Goal: Information Seeking & Learning: Learn about a topic

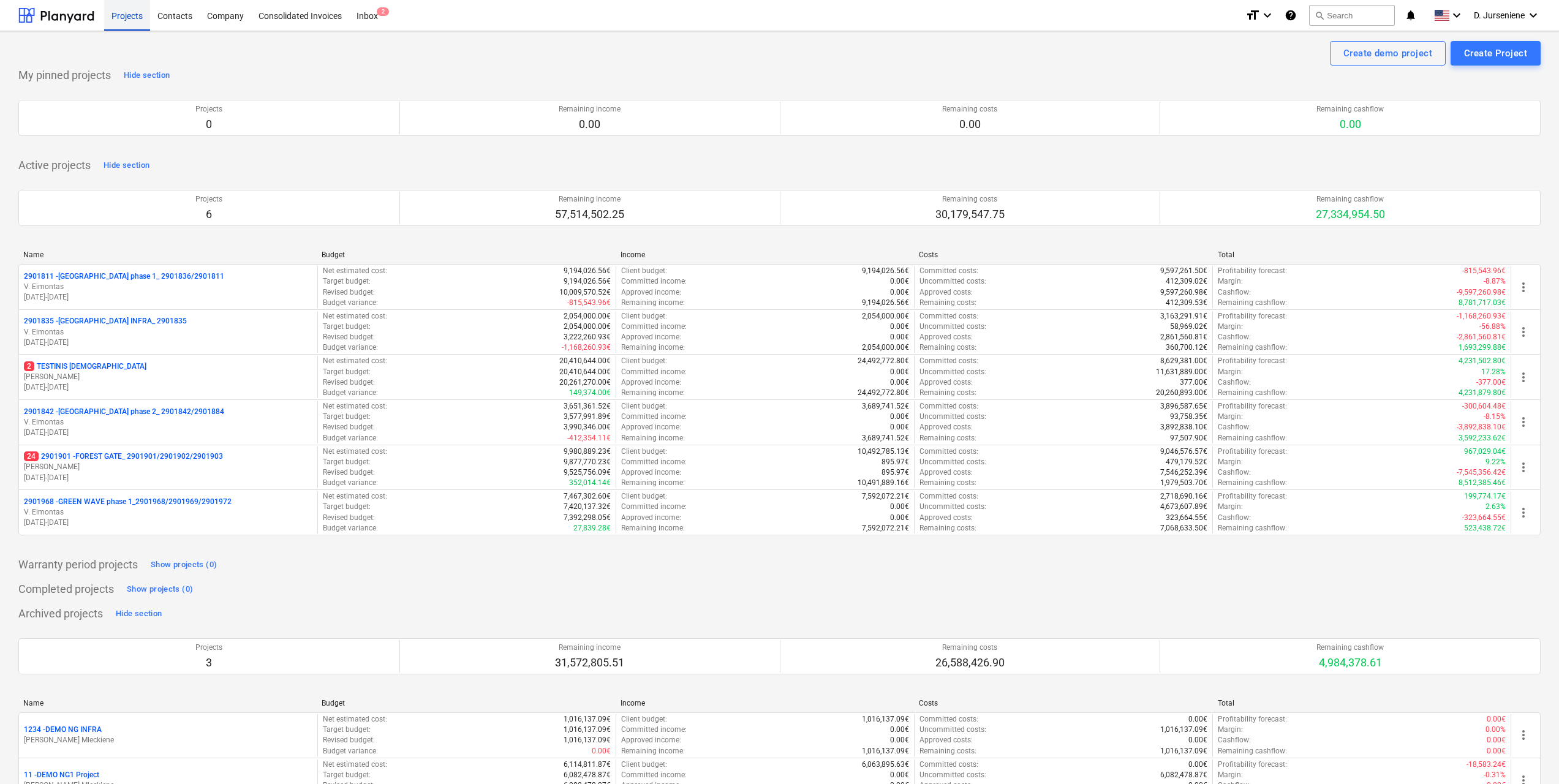
click at [126, 14] on div "Projects" at bounding box center [127, 15] width 46 height 31
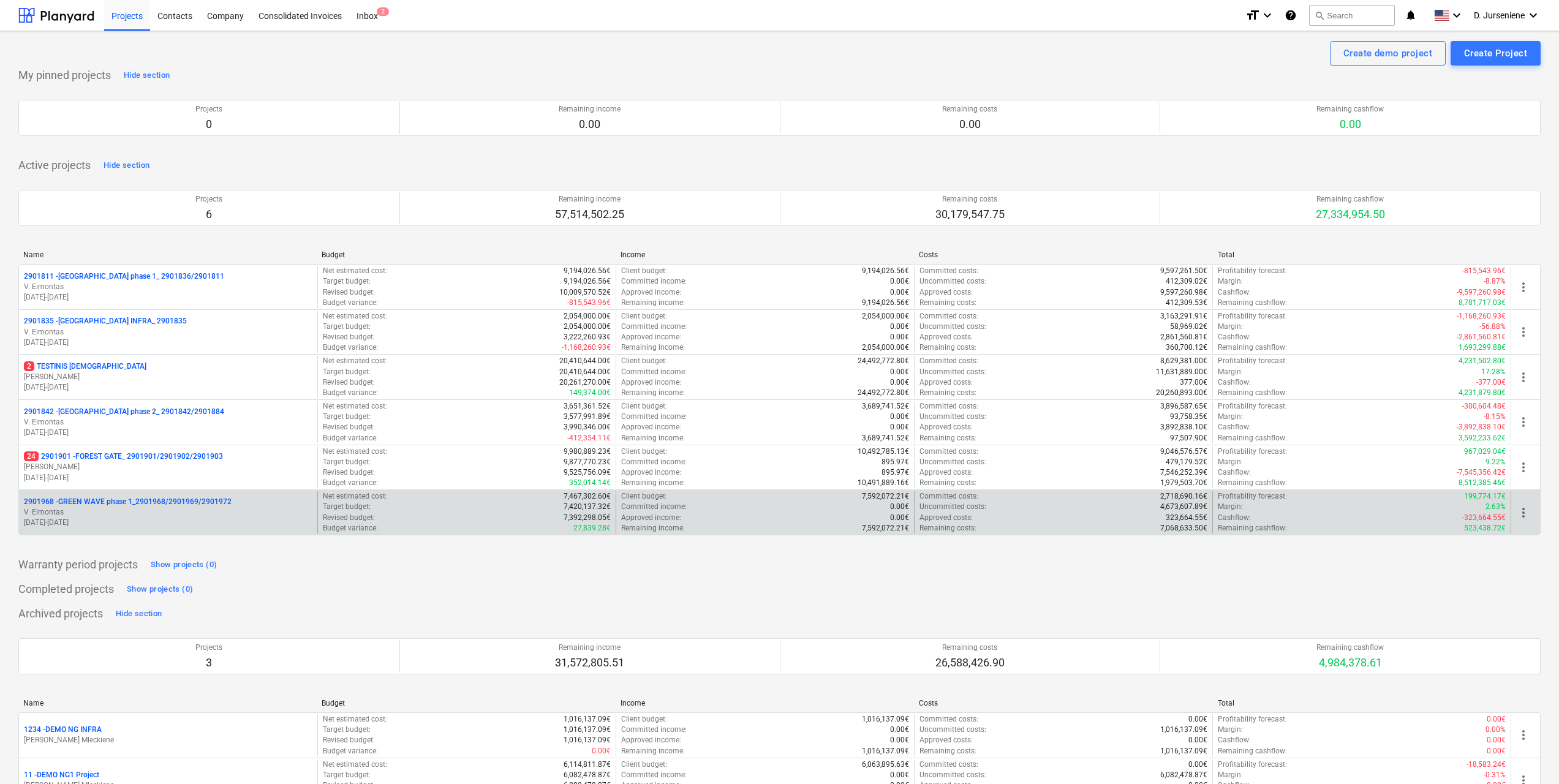
click at [123, 508] on p "V. Eimontas" at bounding box center [168, 513] width 289 height 10
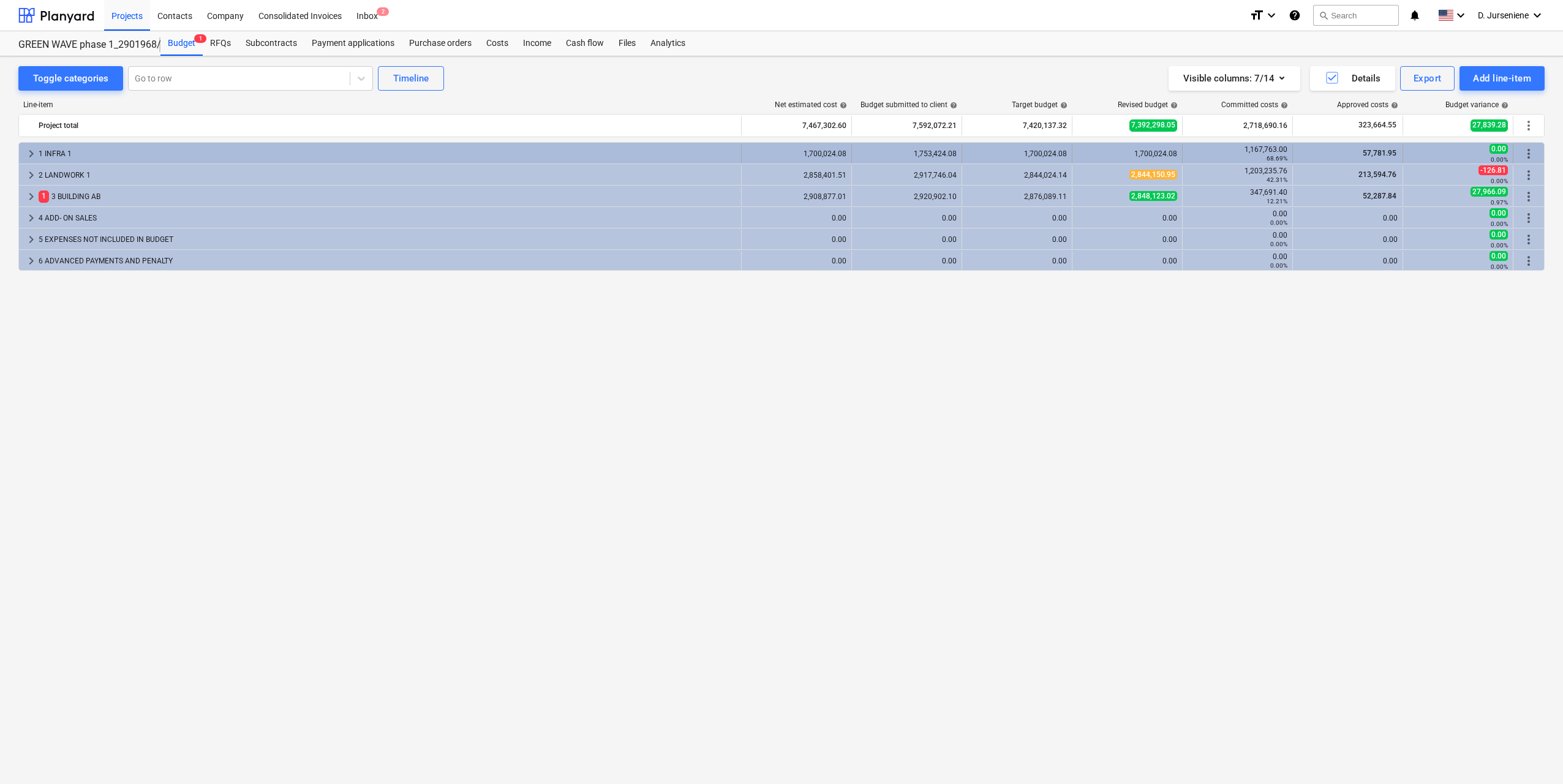
click at [32, 152] on span "keyboard_arrow_right" at bounding box center [31, 153] width 15 height 15
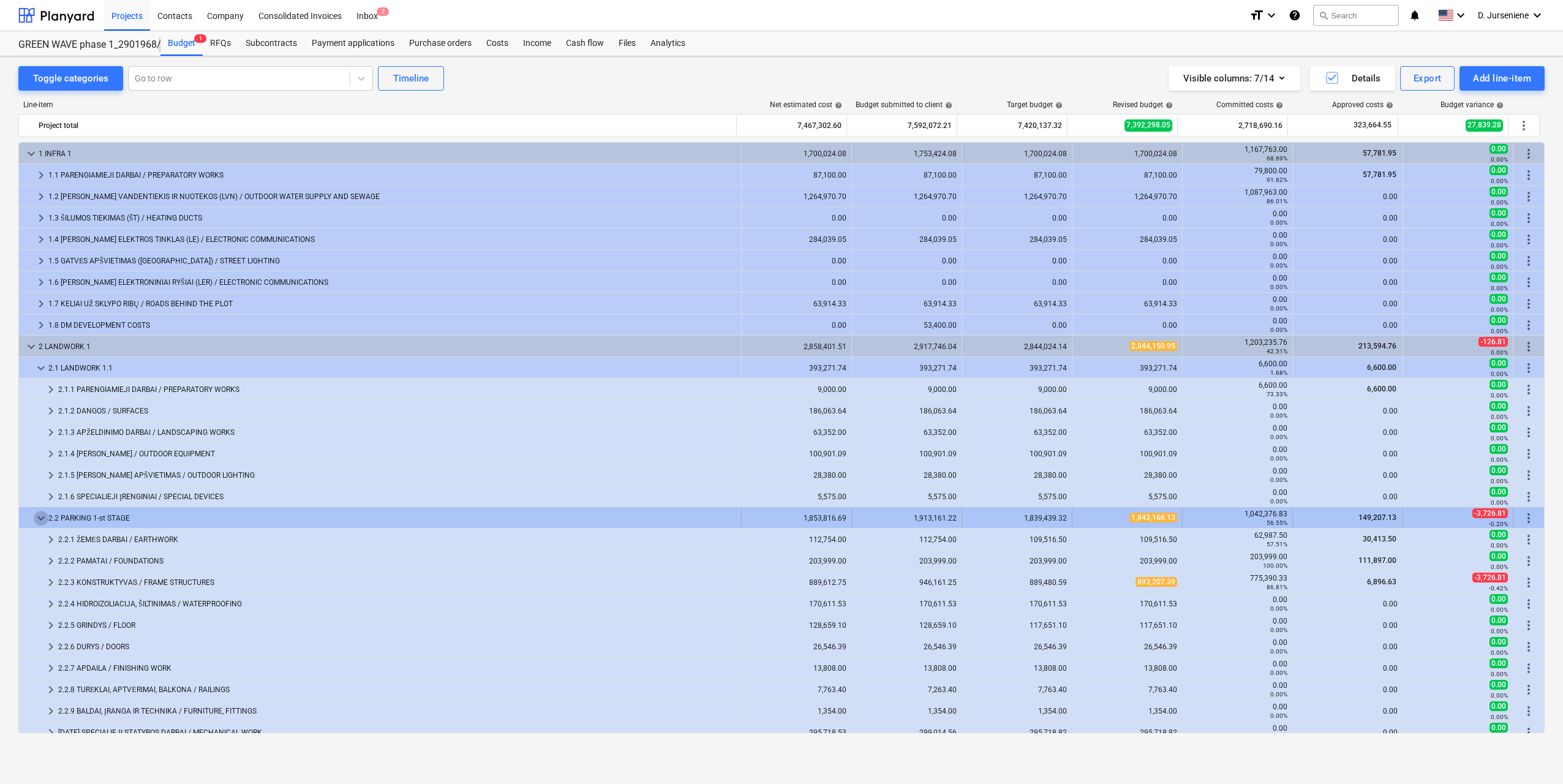
click at [41, 516] on span "keyboard_arrow_down" at bounding box center [40, 518] width 15 height 15
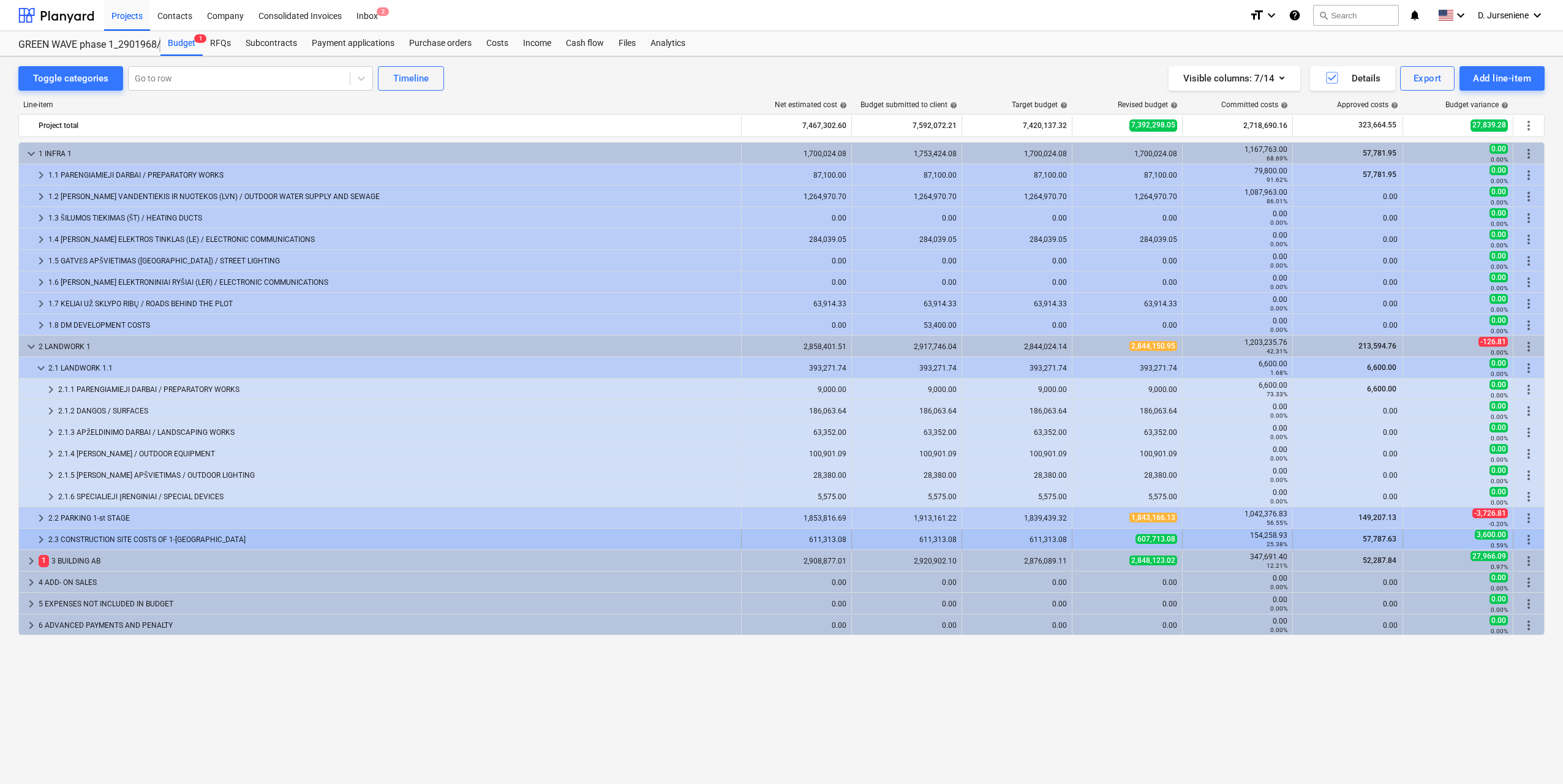
click at [36, 536] on span "keyboard_arrow_right" at bounding box center [40, 539] width 15 height 15
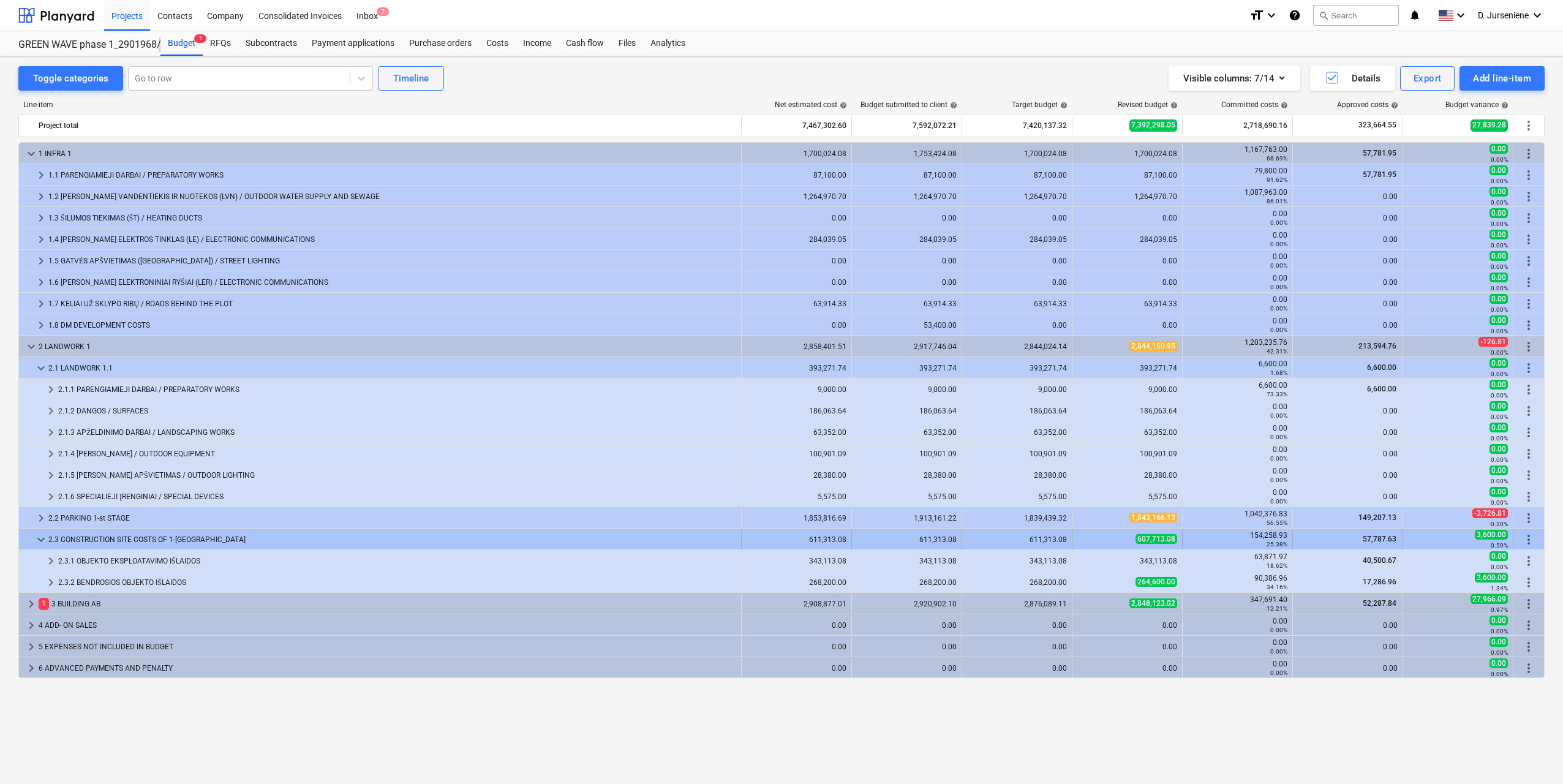
click at [1149, 537] on span "607,713.08" at bounding box center [1156, 538] width 41 height 9
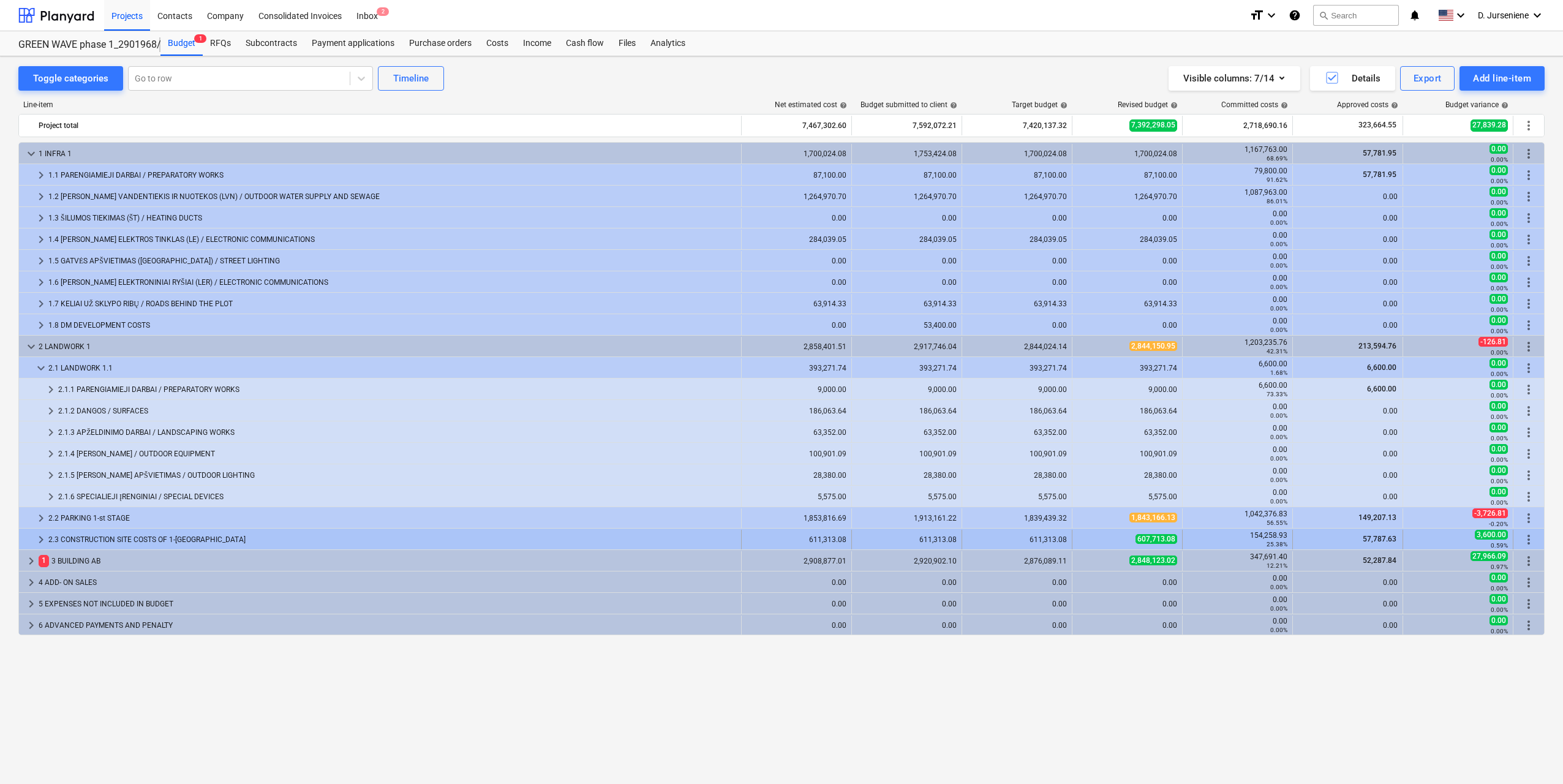
click at [40, 544] on span "keyboard_arrow_right" at bounding box center [40, 539] width 15 height 15
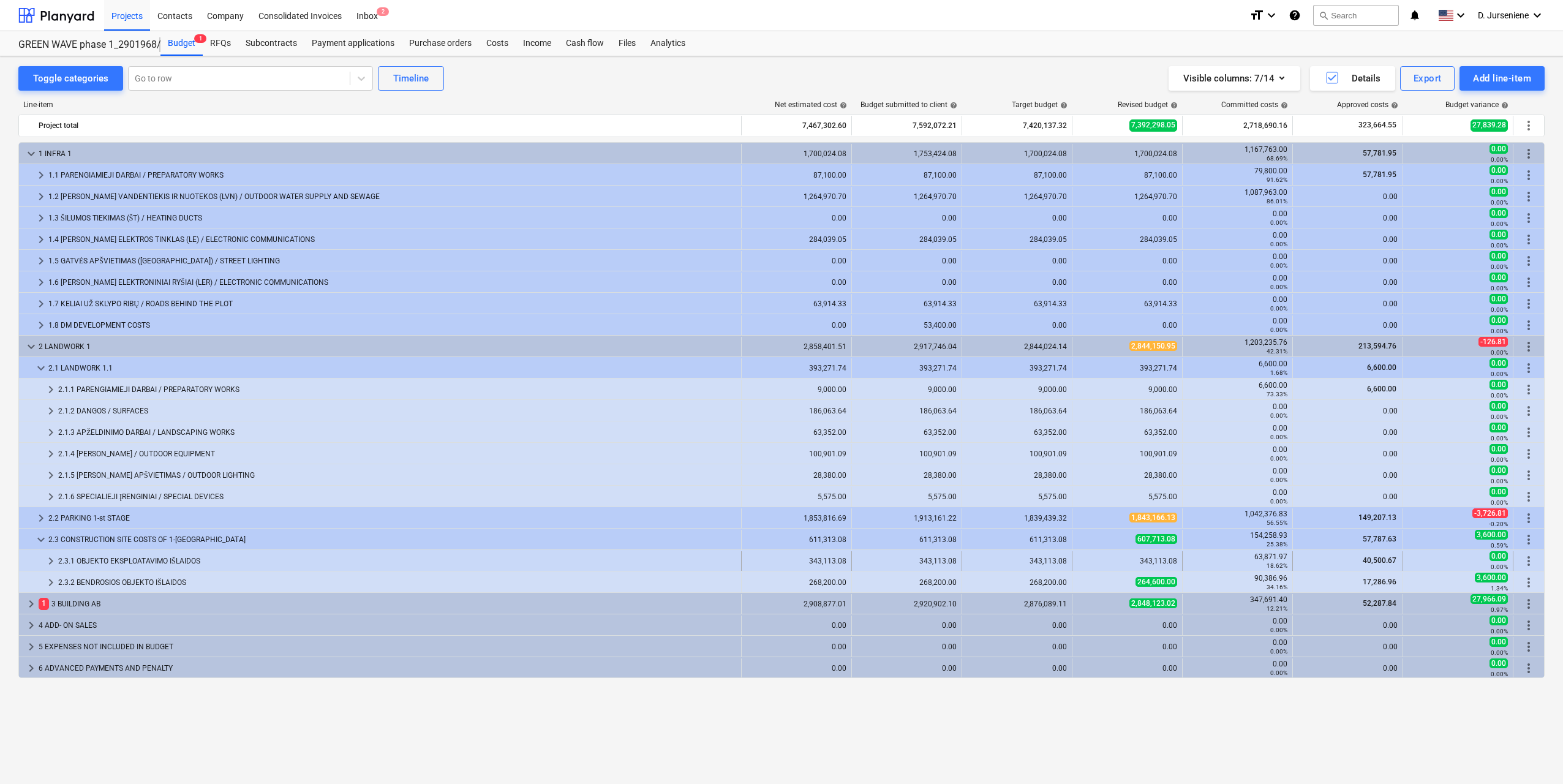
click at [94, 563] on div "2.3.1 OBJEKTO EKSPLOATAVIMO IŠLAIDOS" at bounding box center [397, 561] width 678 height 20
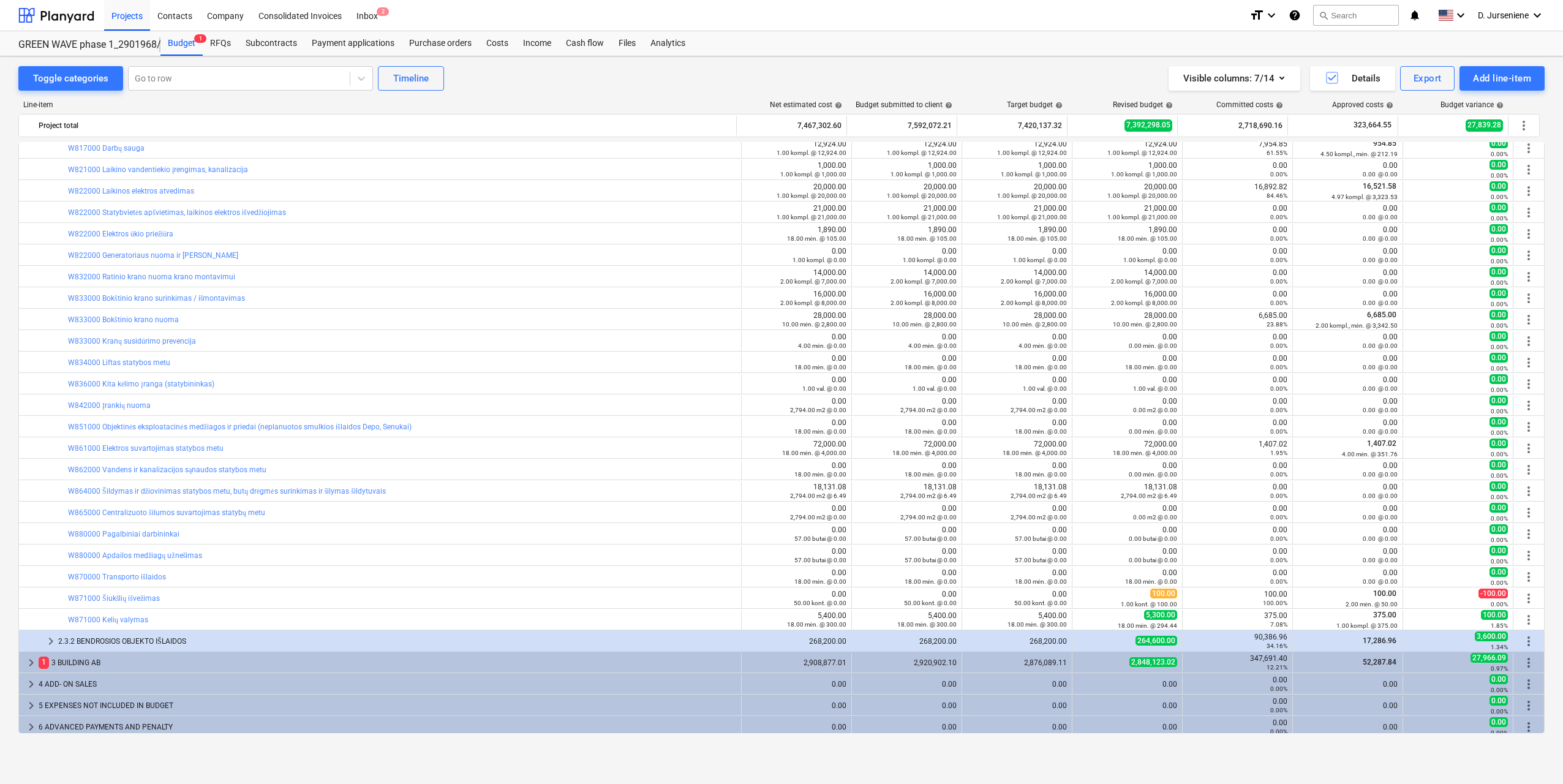
scroll to position [588, 0]
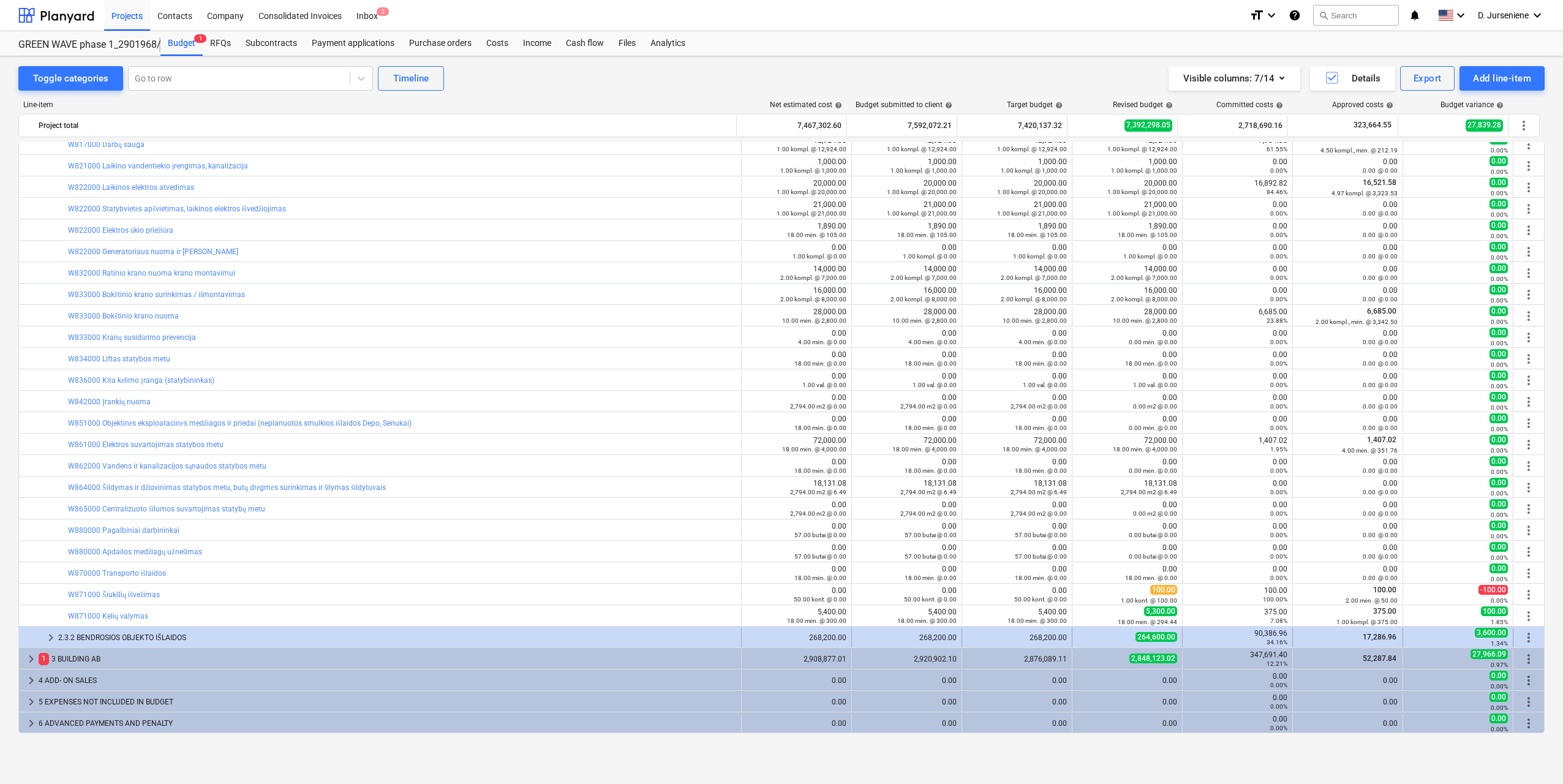
click at [131, 637] on div "2.3.2 BENDROSIOS OBJEKTO IŠLAIDOS" at bounding box center [397, 638] width 678 height 20
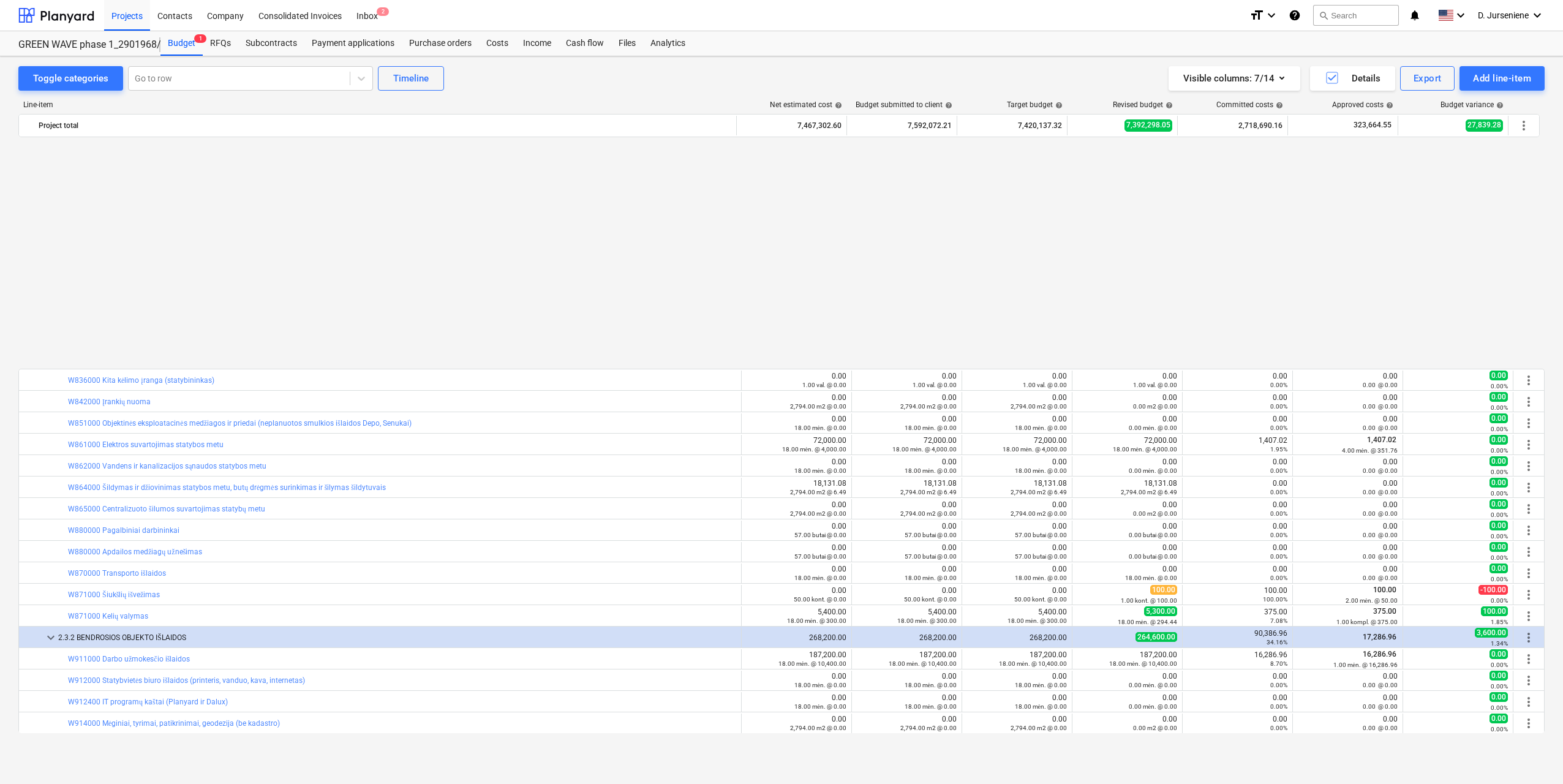
scroll to position [845, 0]
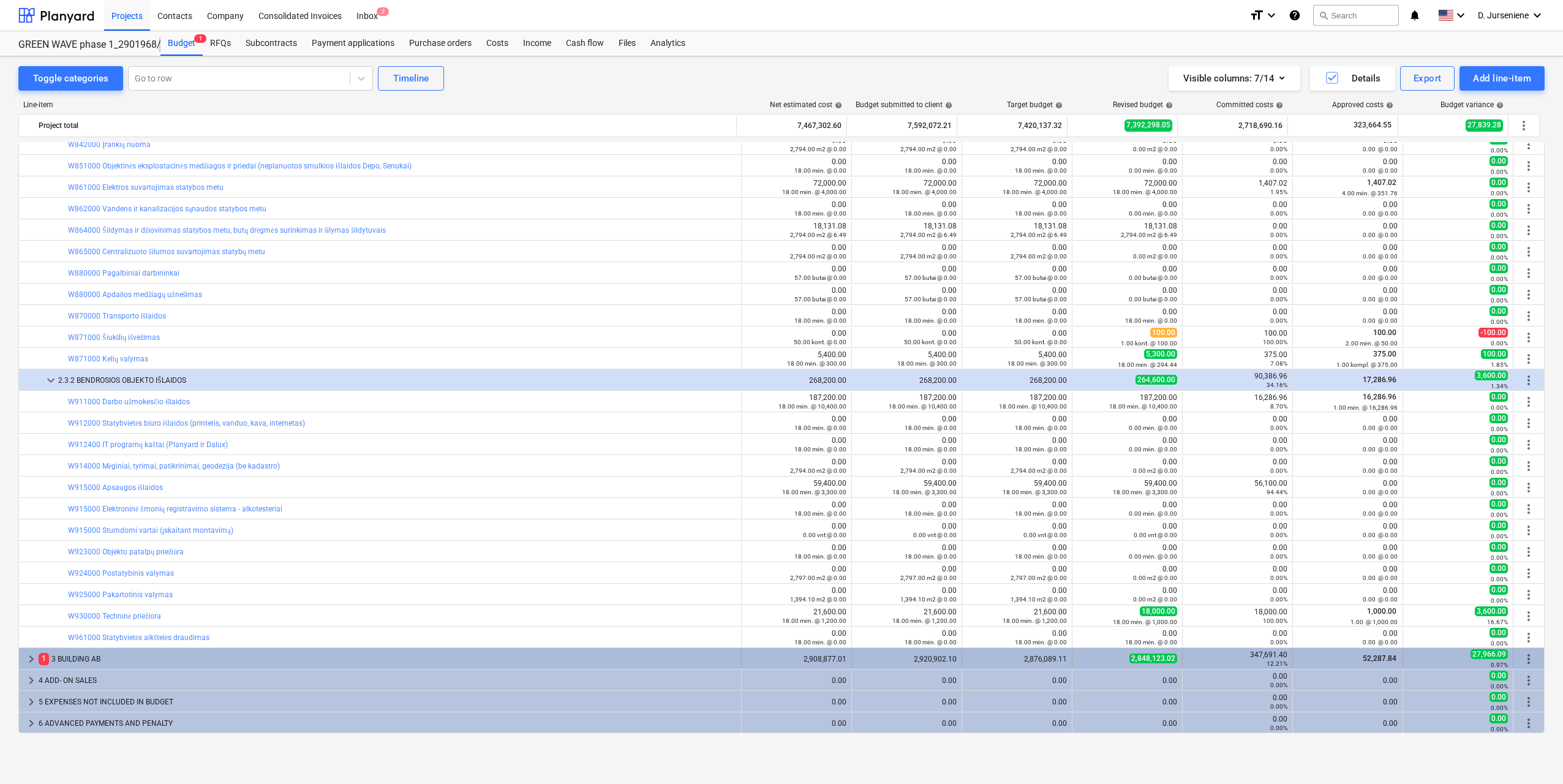
click at [29, 660] on span "keyboard_arrow_right" at bounding box center [31, 658] width 15 height 15
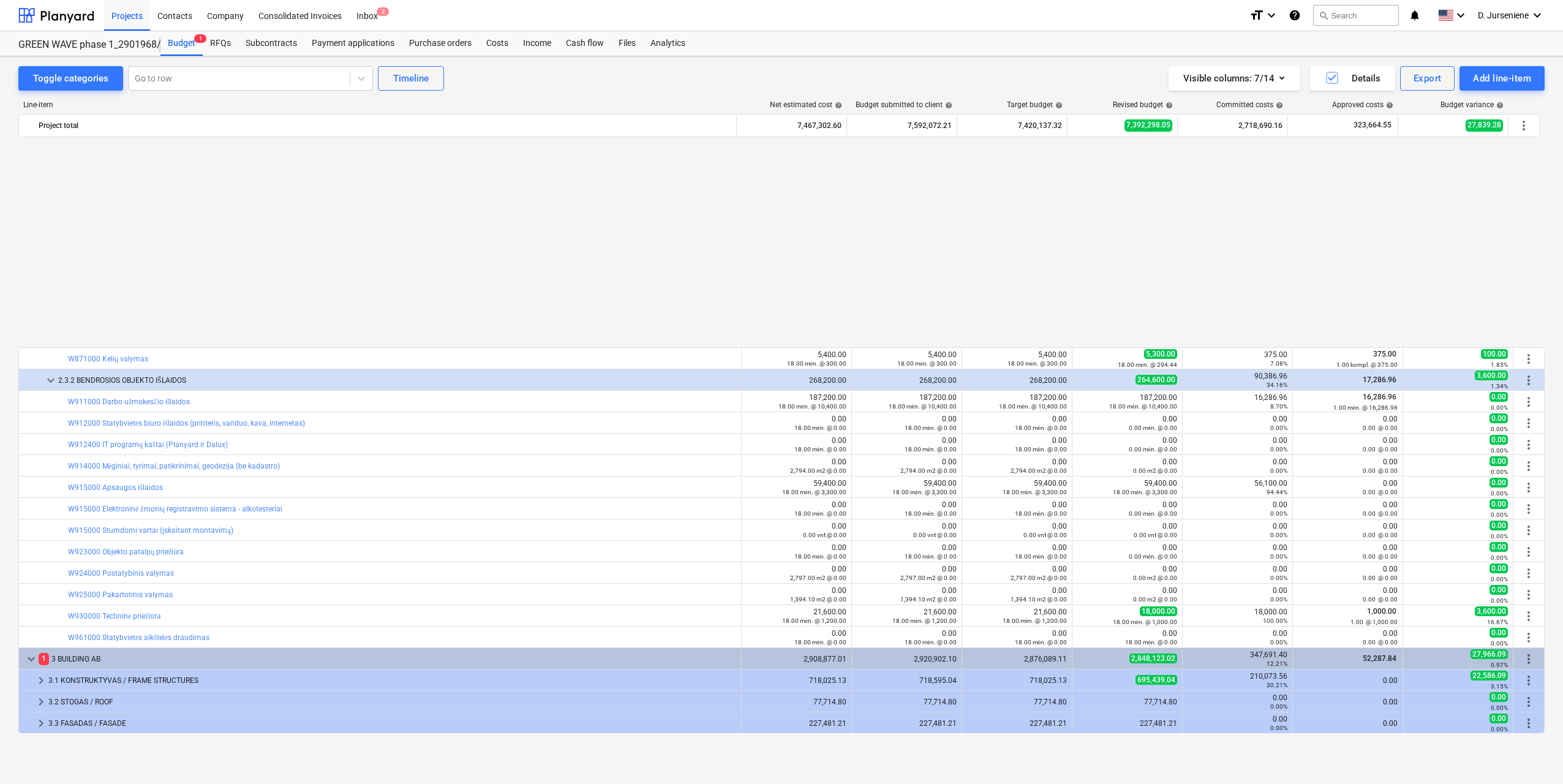
scroll to position [1081, 0]
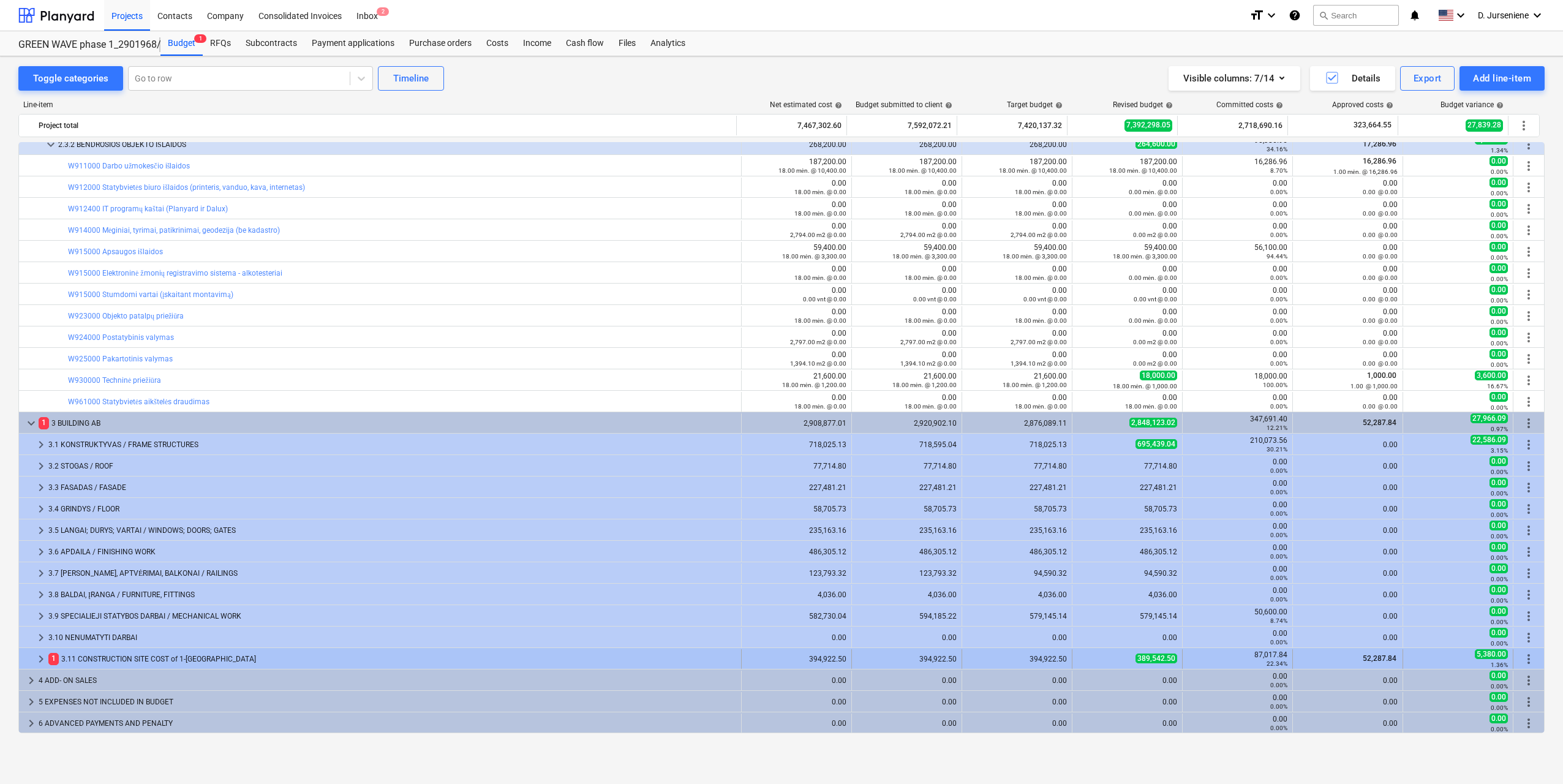
click at [144, 656] on div "1 3.11 CONSTRUCTION SITE COST of 1-[GEOGRAPHIC_DATA]" at bounding box center [392, 658] width 688 height 20
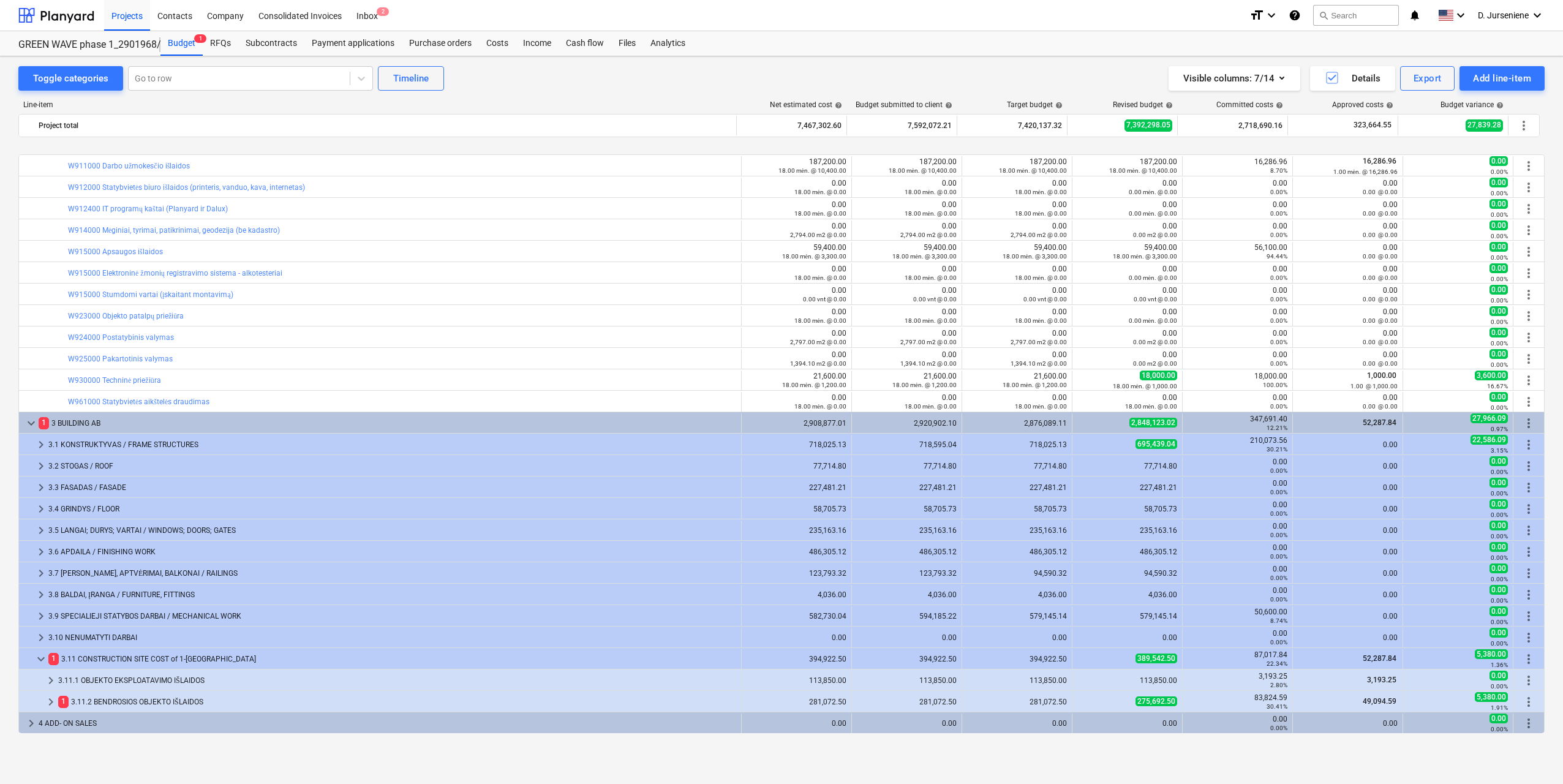
scroll to position [1123, 0]
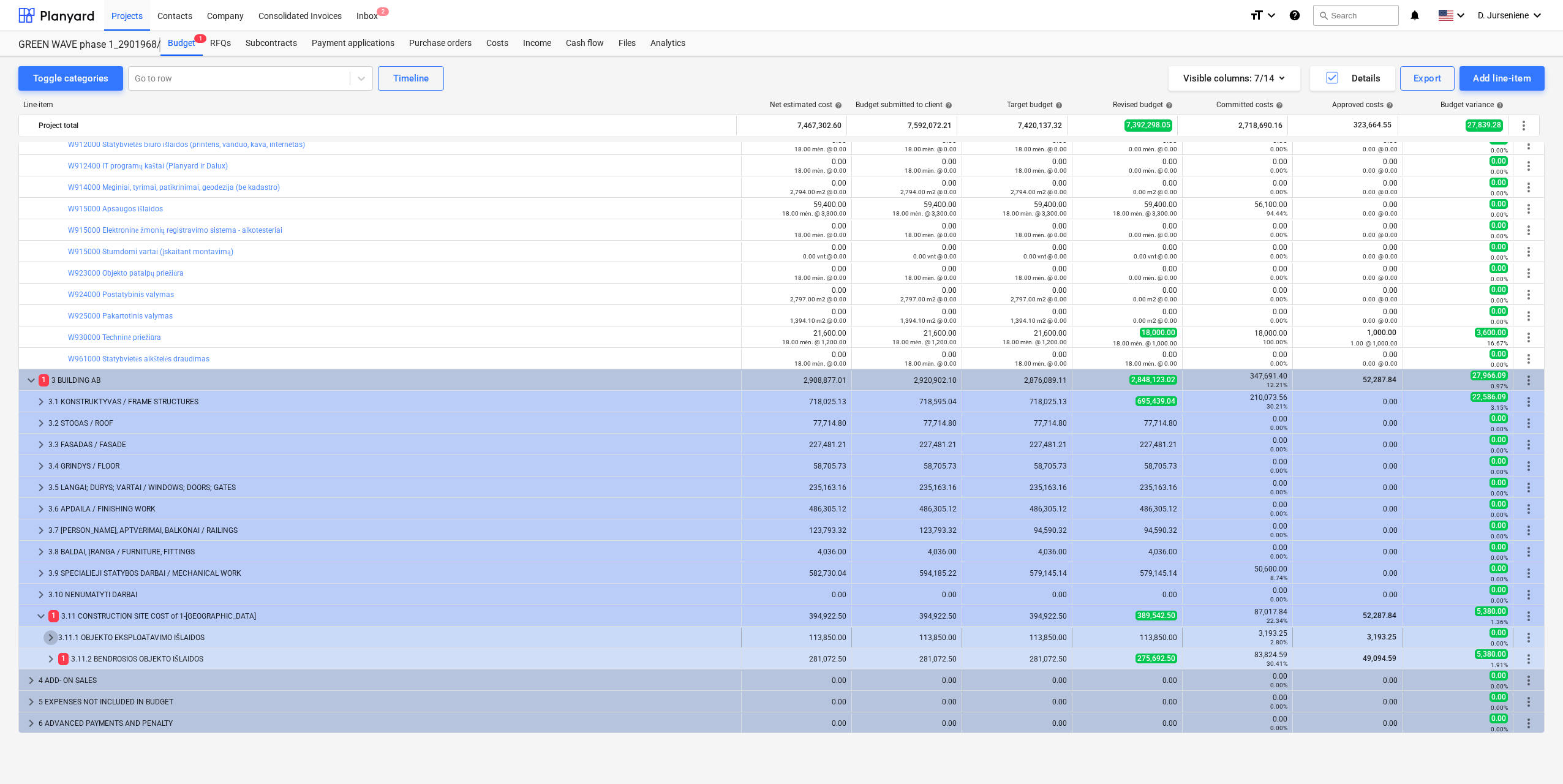
click at [54, 637] on span "keyboard_arrow_right" at bounding box center [50, 637] width 15 height 15
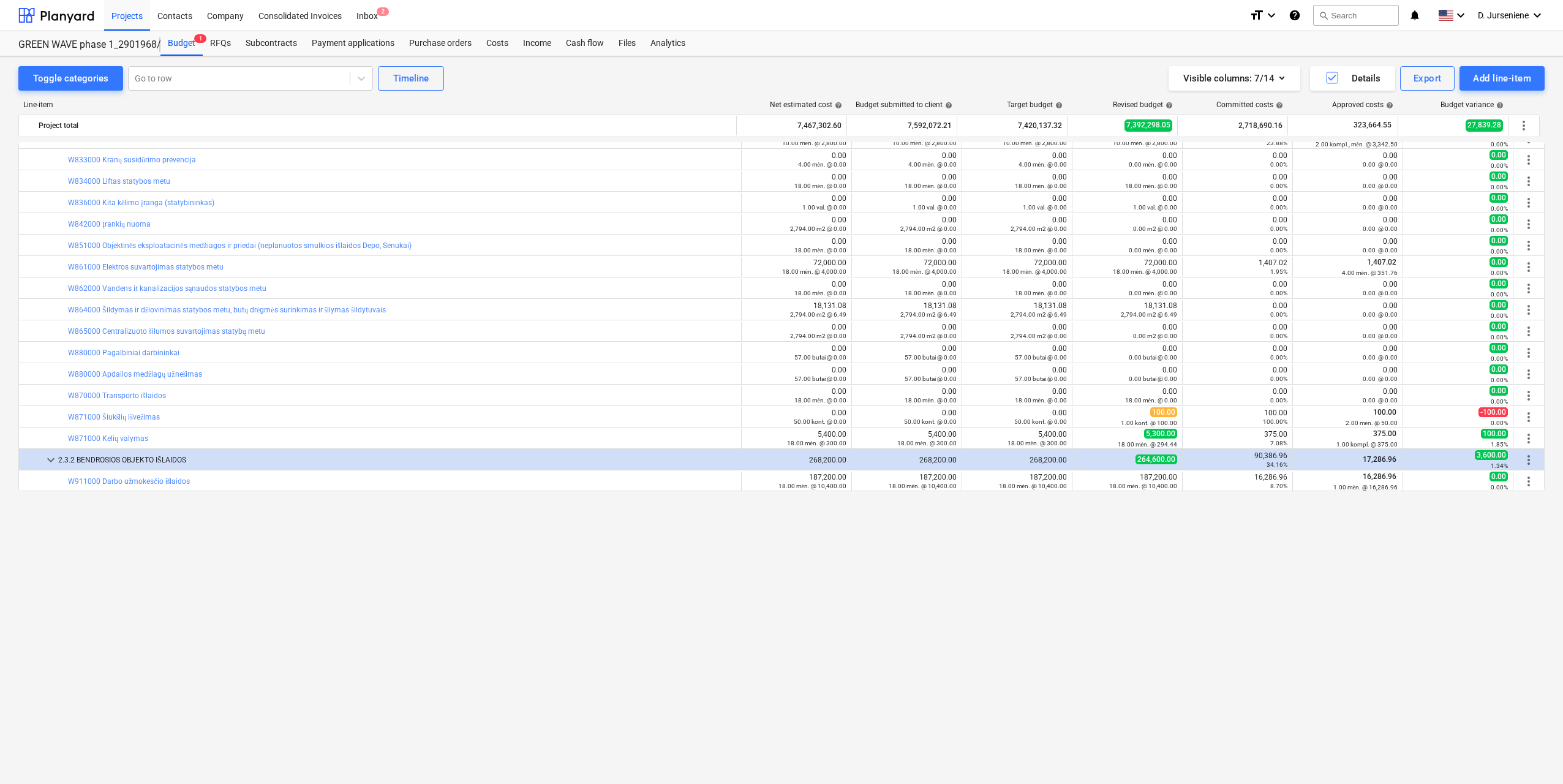
scroll to position [459, 0]
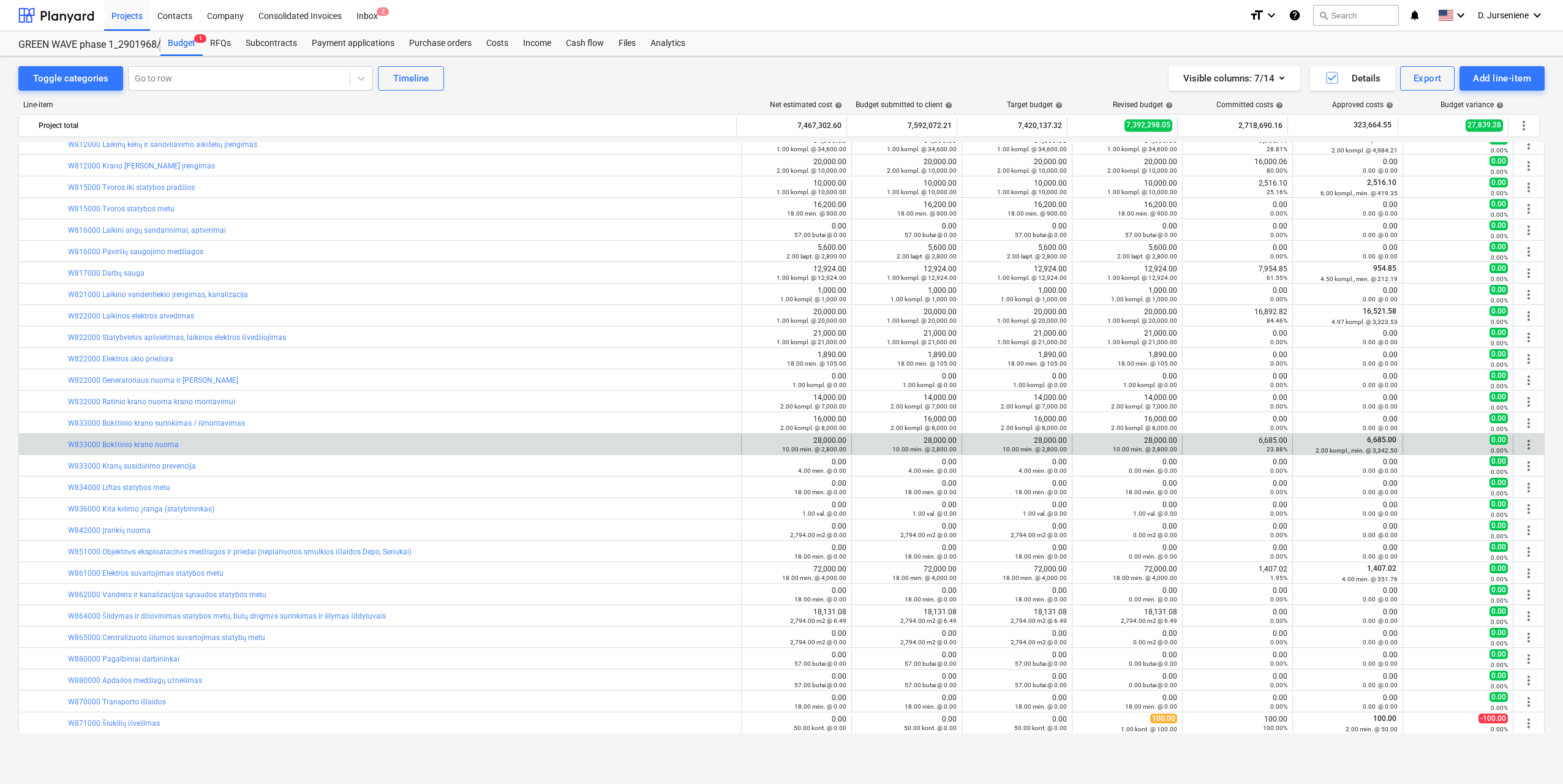
click at [146, 450] on div "bar_chart W833000 Bokštinio krano nuoma" at bounding box center [402, 445] width 669 height 20
click at [148, 444] on link "W833000 Bokštinio krano nuoma" at bounding box center [123, 445] width 111 height 9
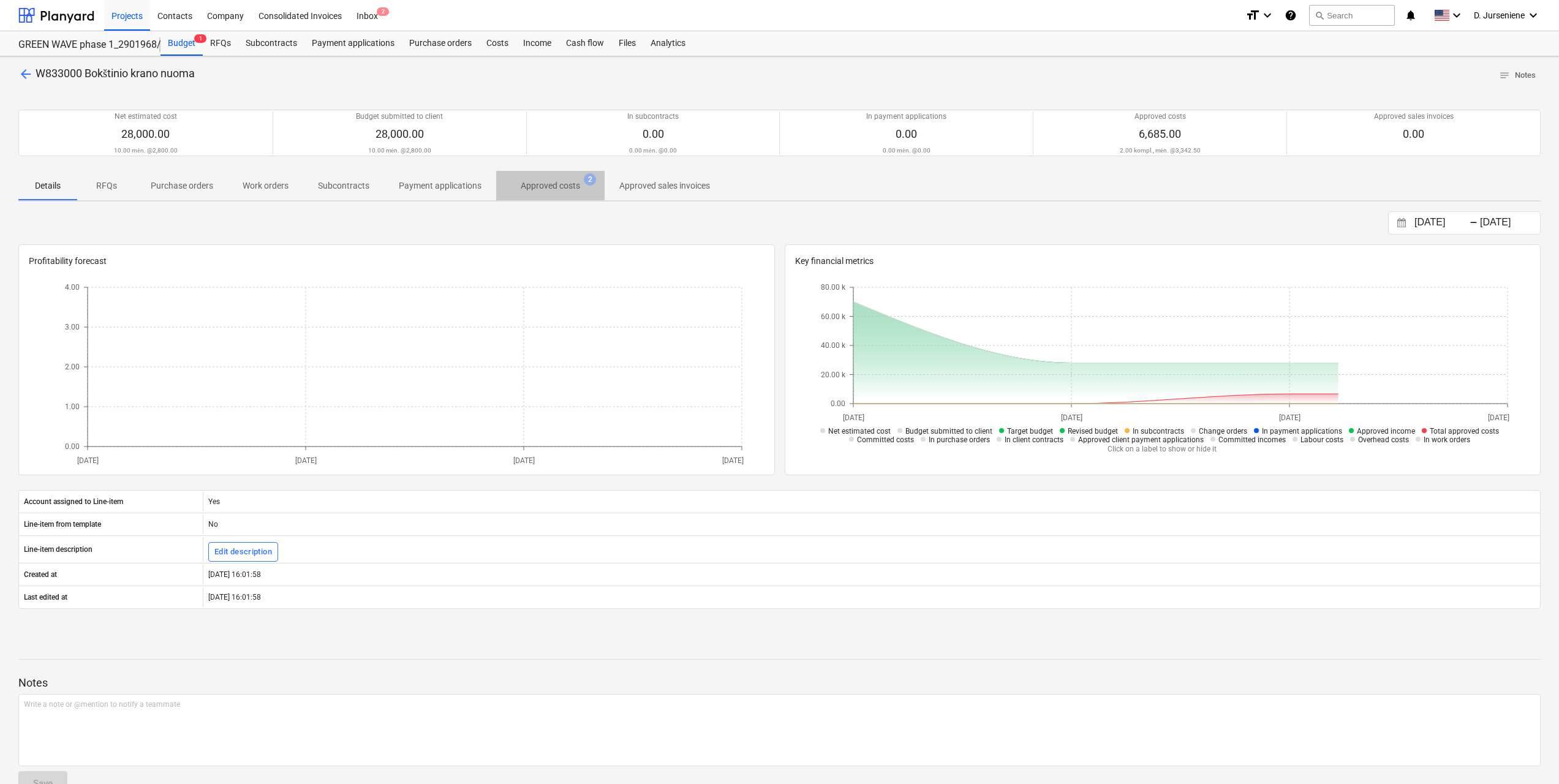
click at [541, 184] on p "Approved costs" at bounding box center [550, 185] width 59 height 13
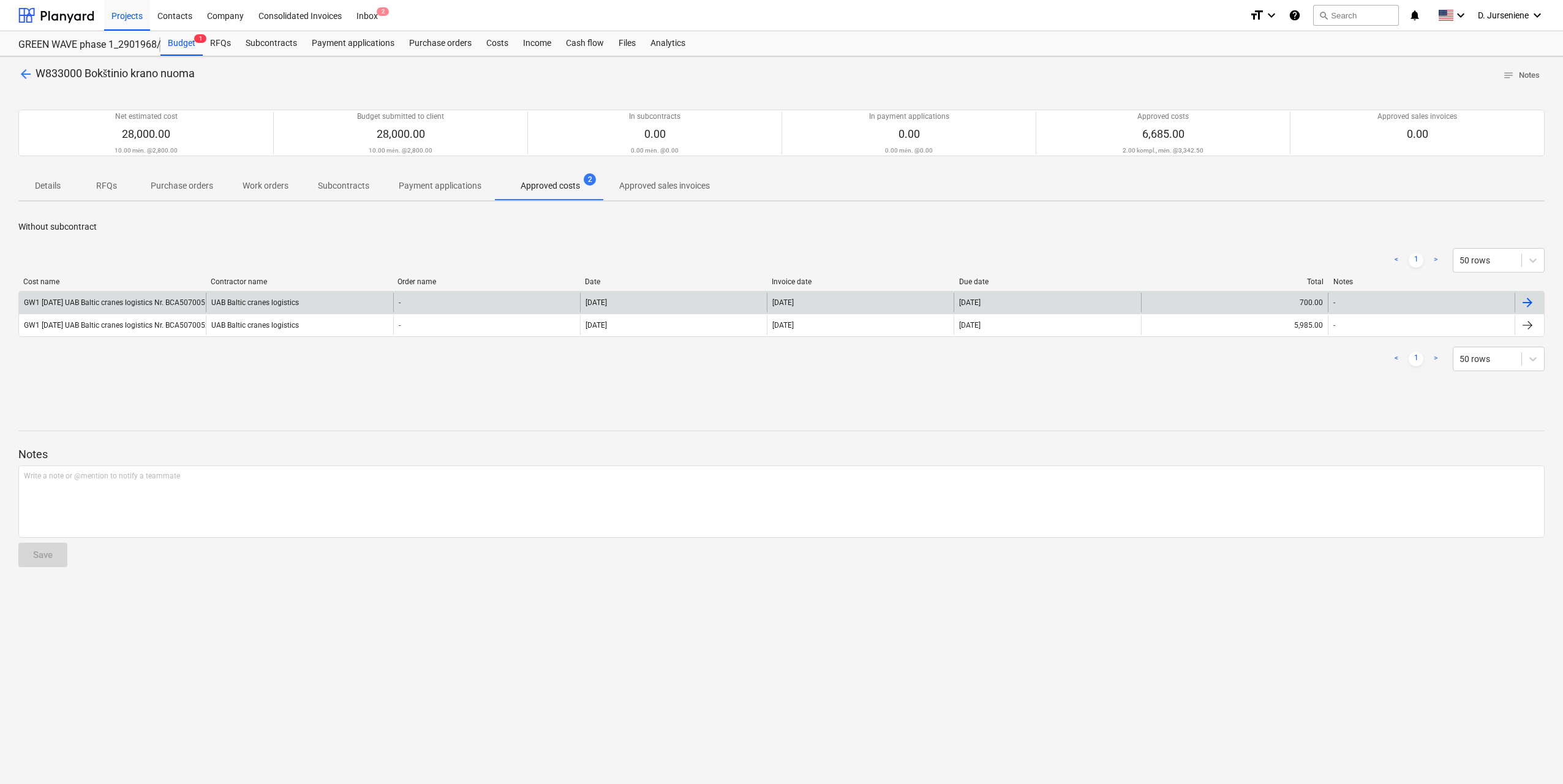
click at [234, 303] on div "UAB Baltic cranes logistics" at bounding box center [299, 302] width 187 height 20
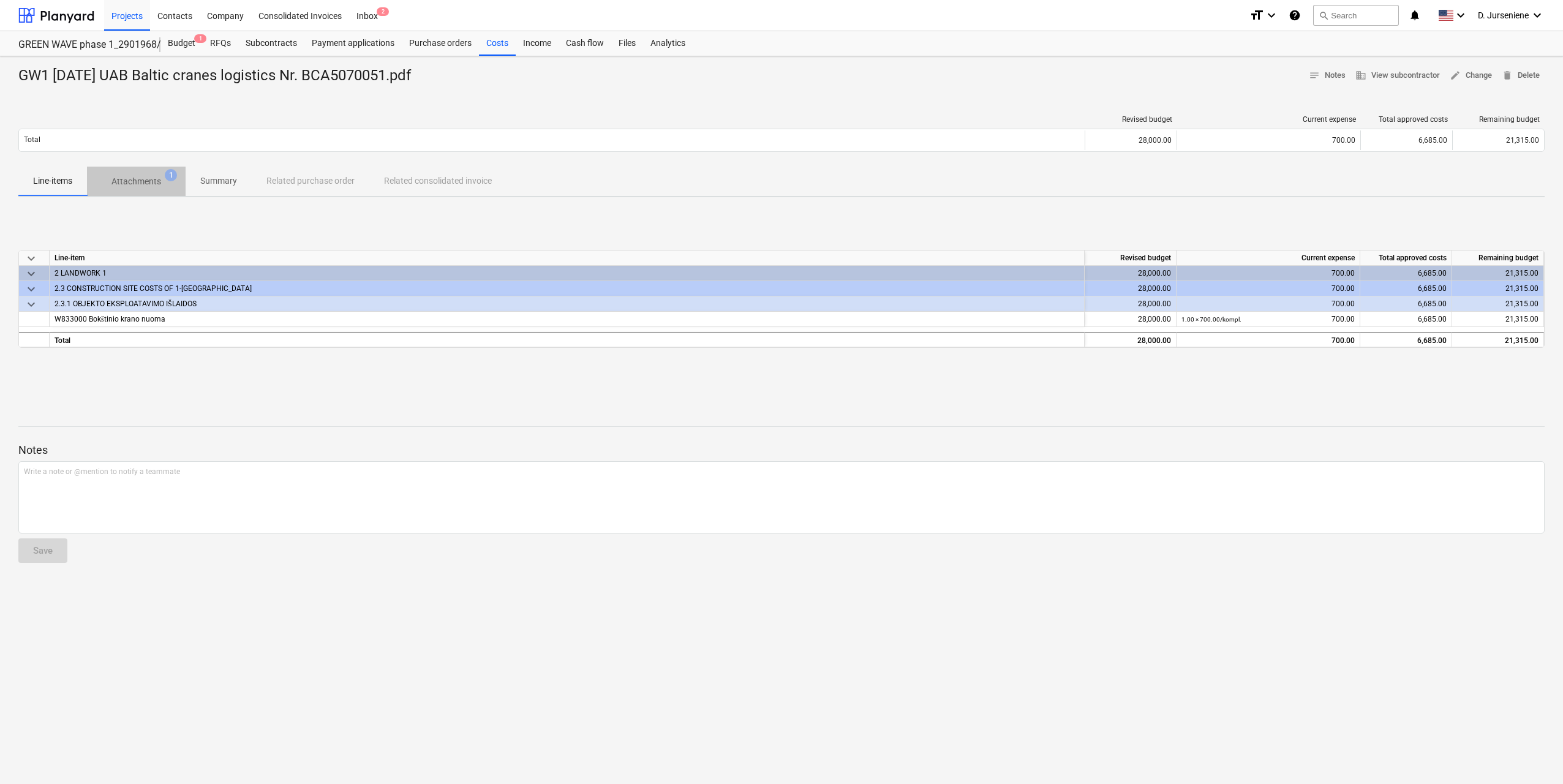
click at [128, 186] on p "Attachments" at bounding box center [136, 181] width 50 height 13
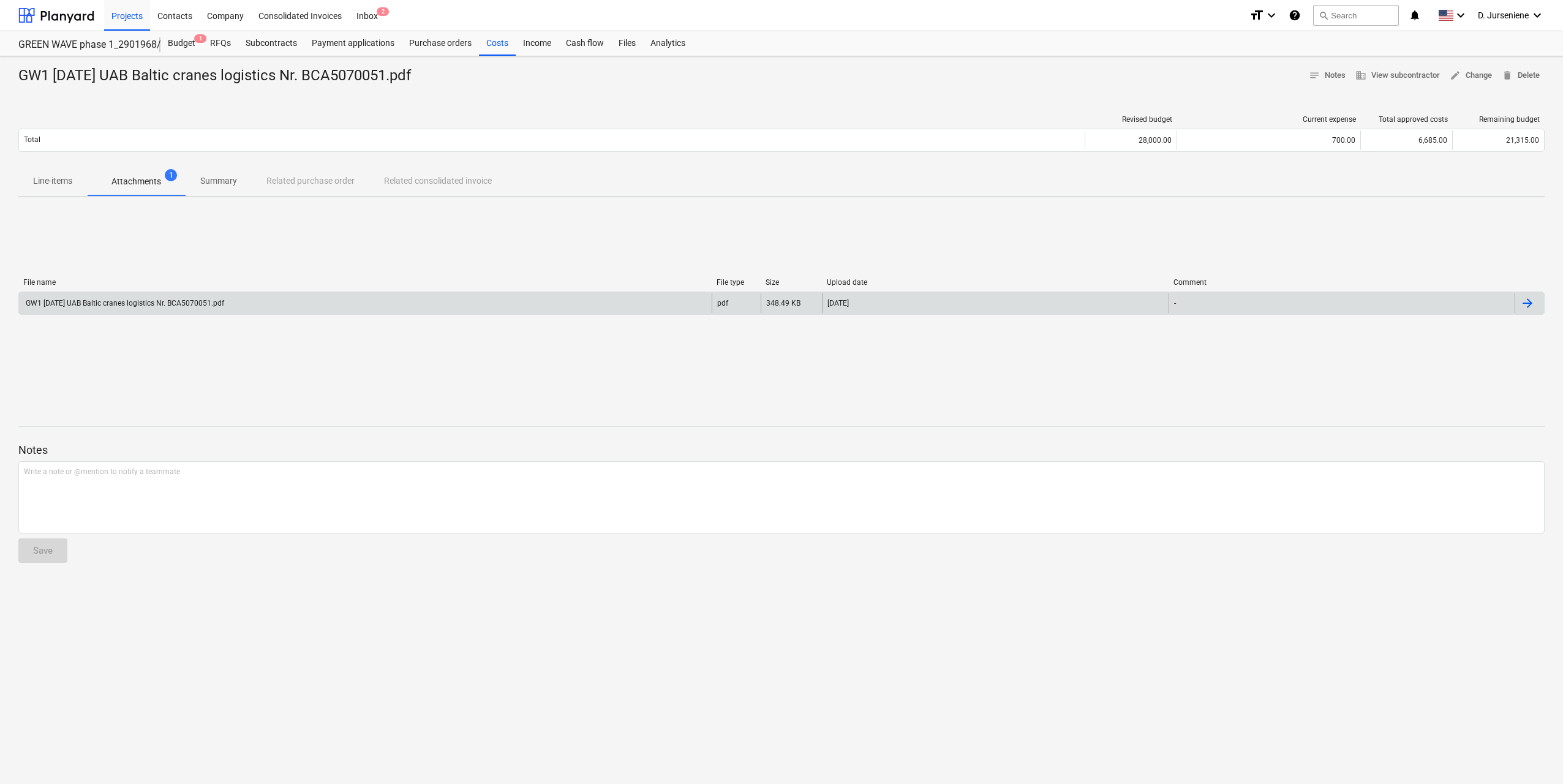
click at [121, 300] on div "GW1 [DATE] UAB Baltic cranes logistics Nr. BCA5070051.pdf" at bounding box center [124, 303] width 200 height 9
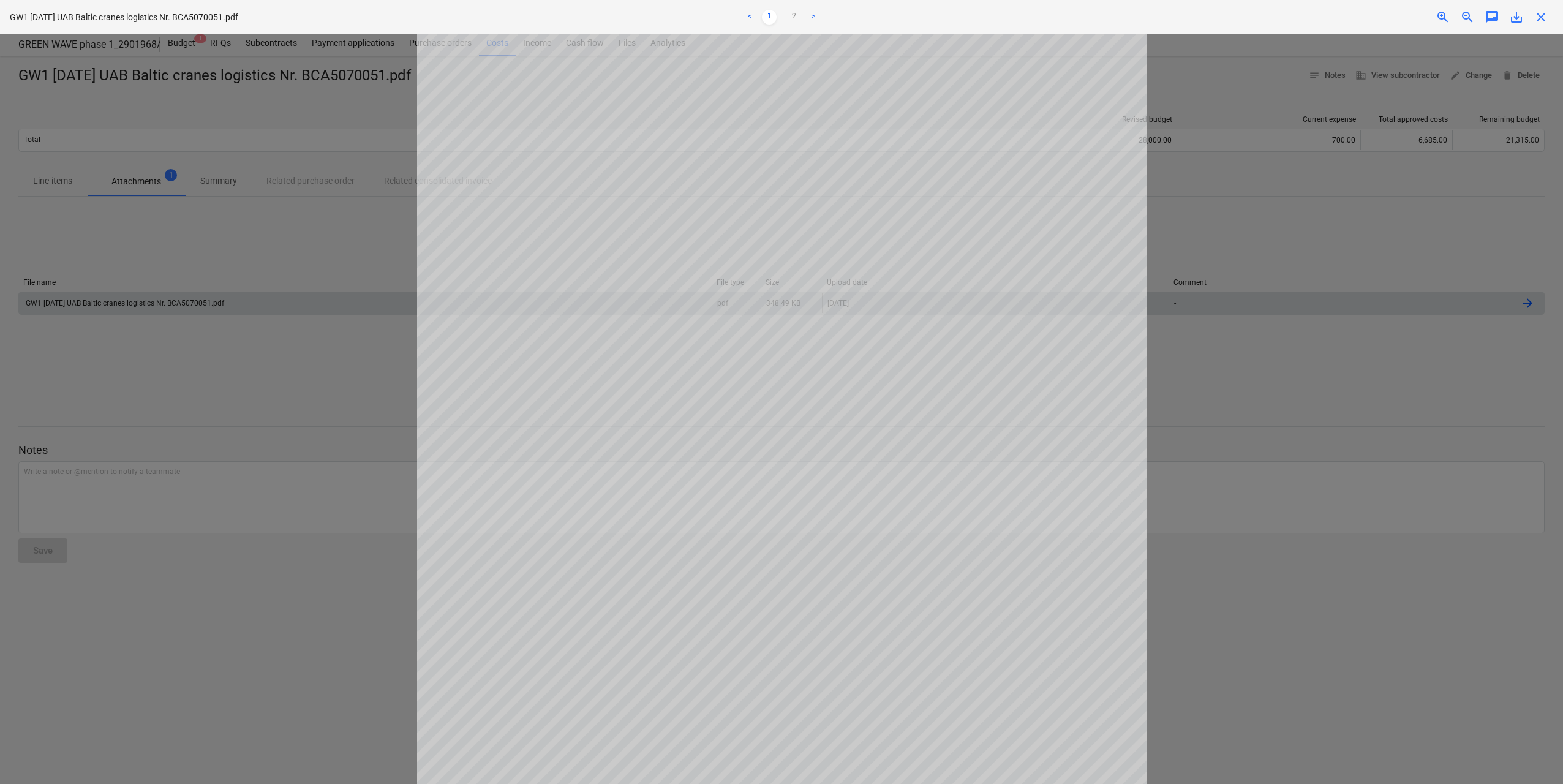
click at [1541, 14] on span "close" at bounding box center [1541, 16] width 15 height 15
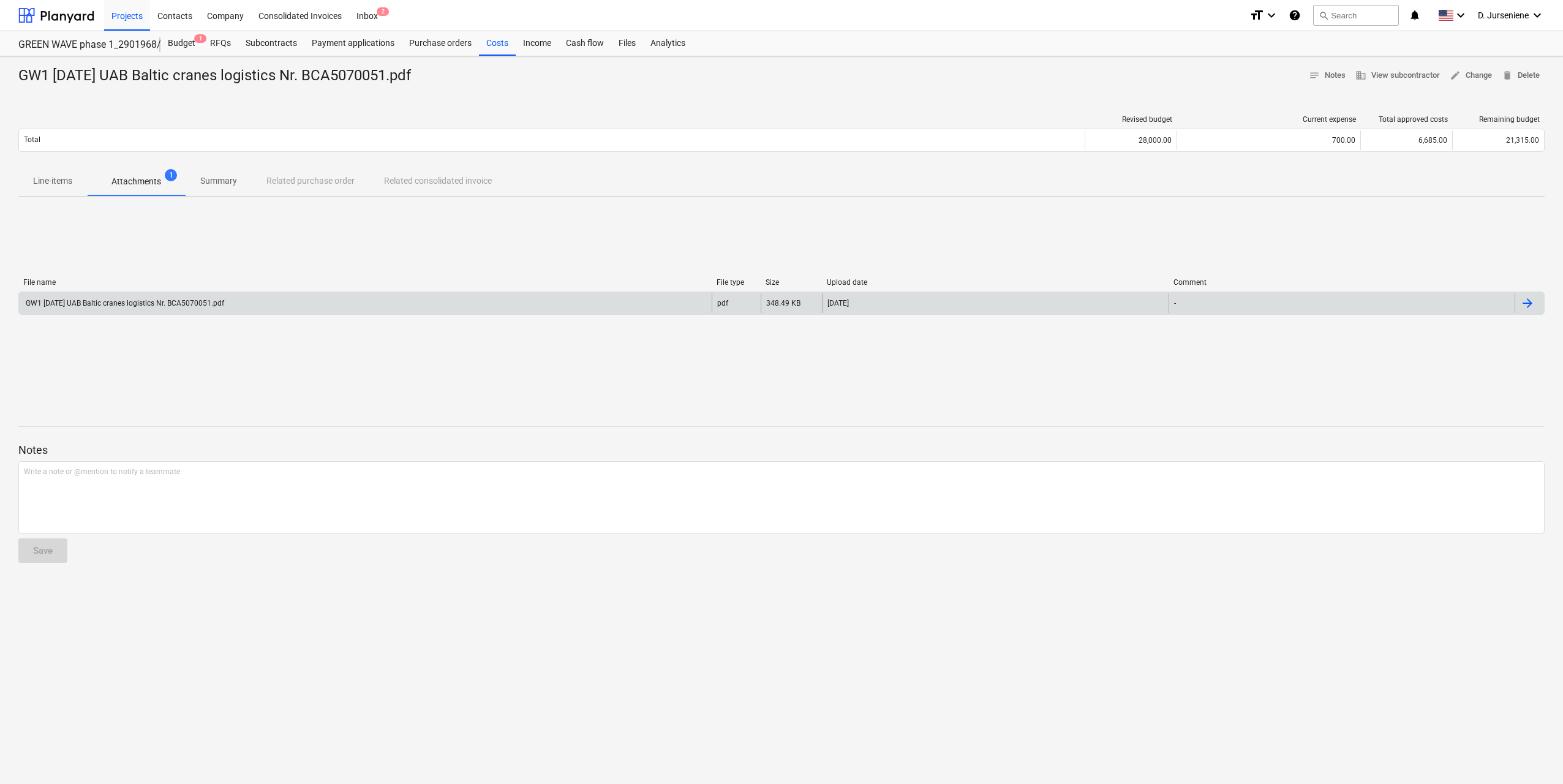
click at [158, 183] on p "Attachments" at bounding box center [136, 181] width 50 height 13
click at [133, 16] on div "Projects" at bounding box center [127, 15] width 46 height 31
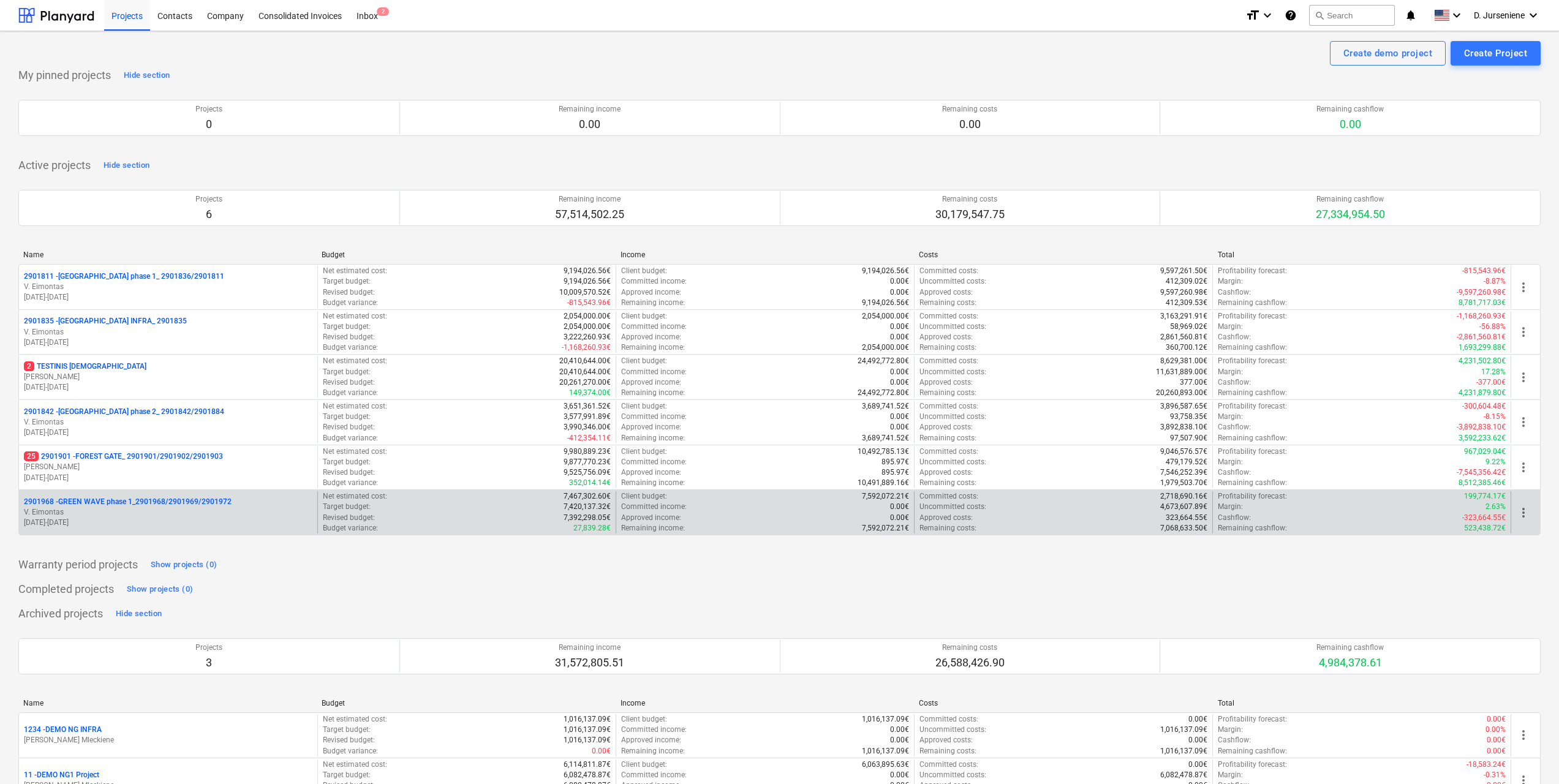
click at [94, 504] on p "2901968 - GREEN WAVE phase 1_2901968/2901969/2901972" at bounding box center [128, 501] width 208 height 10
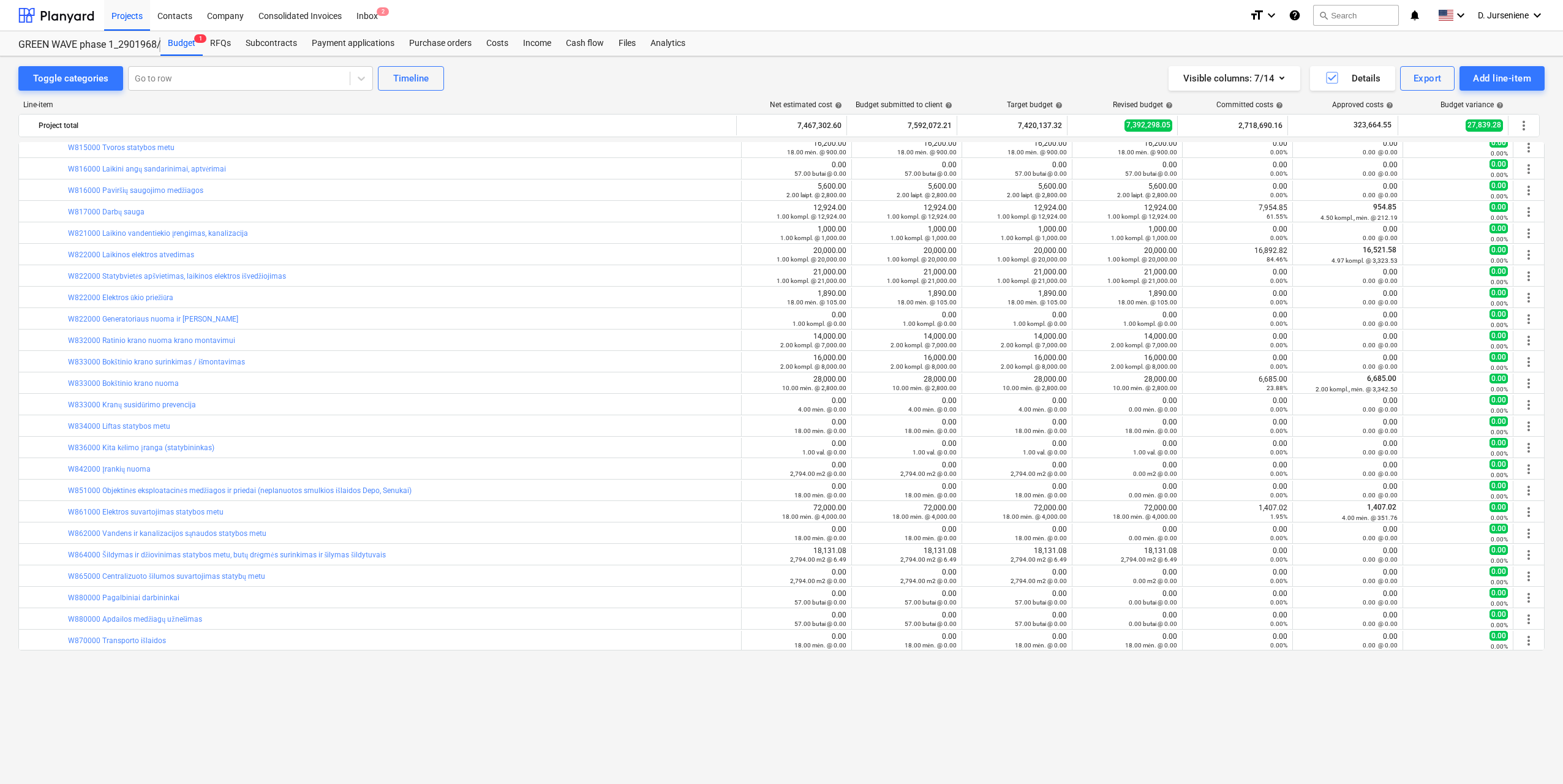
scroll to position [398, 0]
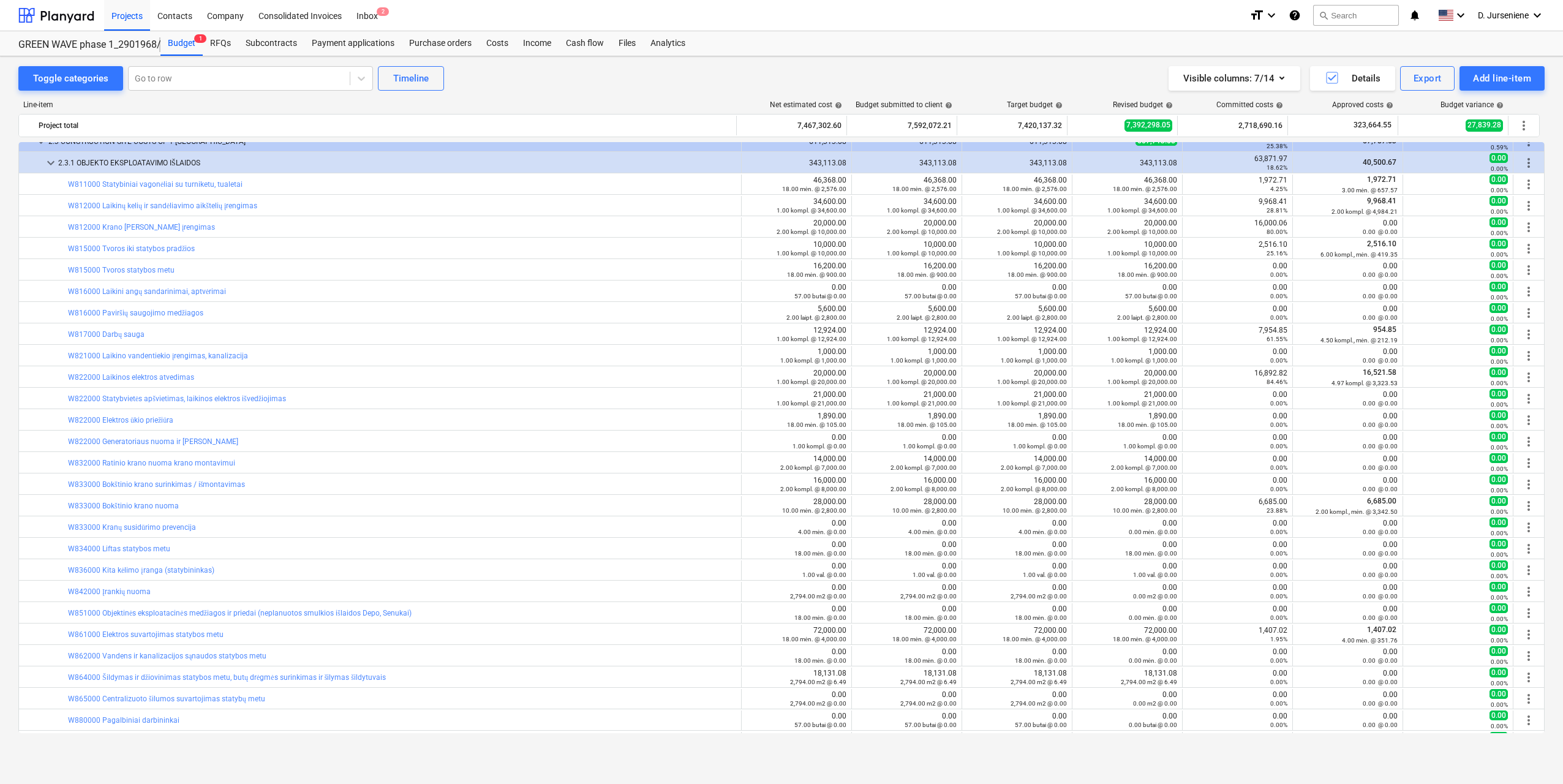
click at [721, 74] on div "Toggle categories Go to row Timeline Visible columns : 7/14 Details Export Add …" at bounding box center [781, 78] width 1526 height 24
